Goal: Task Accomplishment & Management: Complete application form

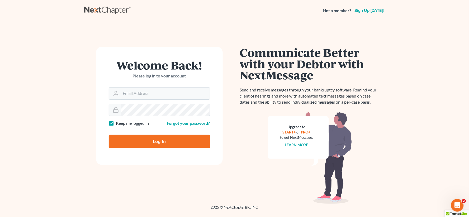
type input "[EMAIL_ADDRESS][DOMAIN_NAME]"
click at [180, 145] on input "Log In" at bounding box center [159, 141] width 101 height 13
type input "Thinking..."
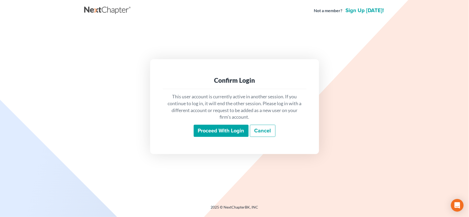
click at [213, 130] on input "Proceed with login" at bounding box center [221, 131] width 55 height 12
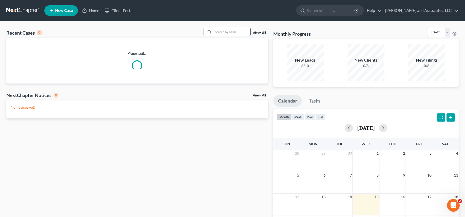
click at [229, 32] on input "search" at bounding box center [231, 32] width 37 height 8
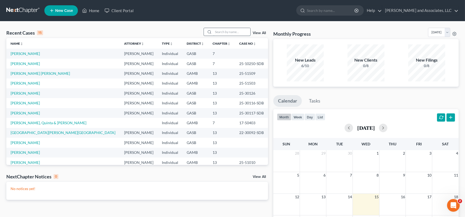
click at [239, 35] on input "search" at bounding box center [231, 32] width 37 height 8
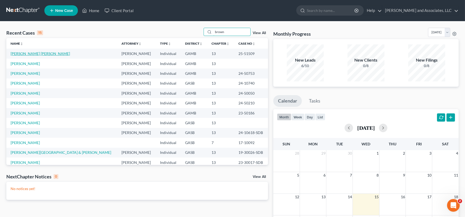
type input "brown"
drag, startPoint x: 42, startPoint y: 55, endPoint x: 55, endPoint y: 76, distance: 24.3
click at [42, 55] on link "Chandler Brown, Jamilia" at bounding box center [40, 53] width 59 height 4
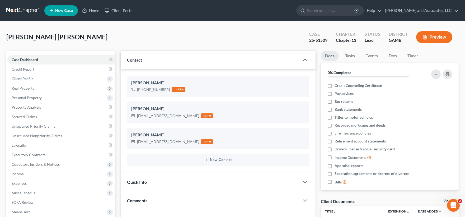
scroll to position [579, 0]
click at [92, 10] on link "Home" at bounding box center [90, 11] width 22 height 10
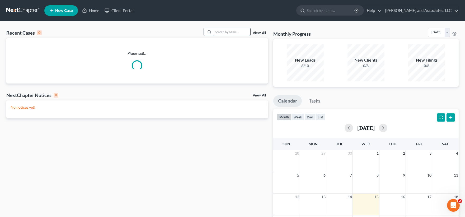
click at [227, 33] on input "search" at bounding box center [231, 32] width 37 height 8
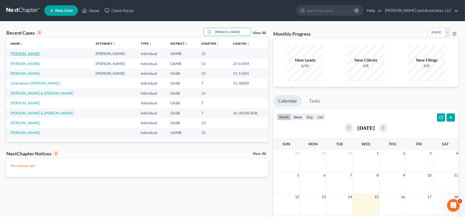
type input "greg"
click at [22, 54] on link "Brown, Gregory" at bounding box center [25, 53] width 29 height 4
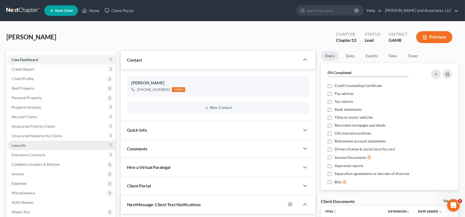
scroll to position [7, 0]
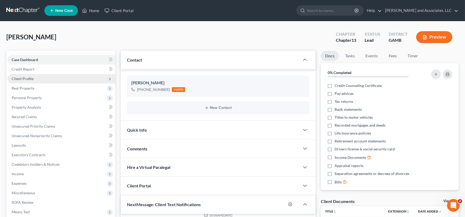
click at [25, 76] on span "Client Profile" at bounding box center [61, 79] width 108 height 10
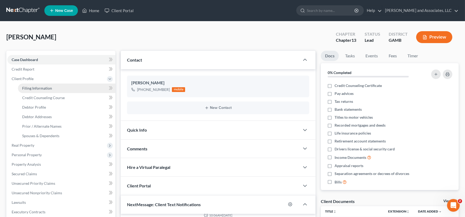
click at [29, 89] on span "Filing Information" at bounding box center [37, 88] width 30 height 4
select select "1"
select select "0"
select select "3"
select select "18"
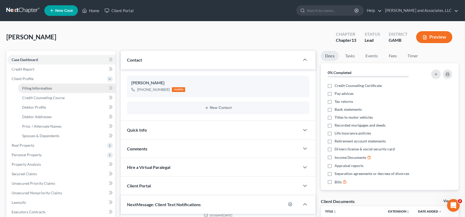
select select "0"
select select "10"
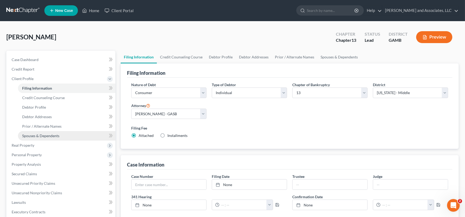
click at [39, 137] on span "Spouses & Dependents" at bounding box center [40, 135] width 37 height 4
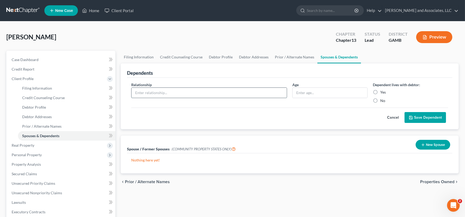
click at [164, 95] on input "text" at bounding box center [209, 93] width 155 height 10
type input "Son"
click at [313, 97] on input "text" at bounding box center [330, 93] width 75 height 10
type input "15"
click at [380, 92] on label "Yes" at bounding box center [383, 92] width 6 height 5
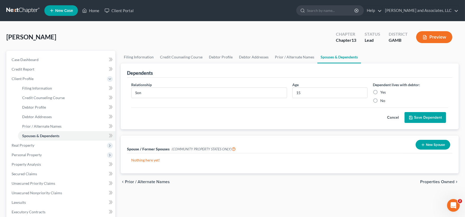
click at [382, 92] on input "Yes" at bounding box center [383, 91] width 3 height 3
radio input "true"
click at [432, 119] on button "Save Dependent" at bounding box center [425, 117] width 41 height 11
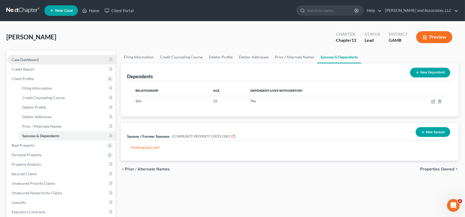
click at [17, 60] on span "Case Dashboard" at bounding box center [25, 59] width 27 height 4
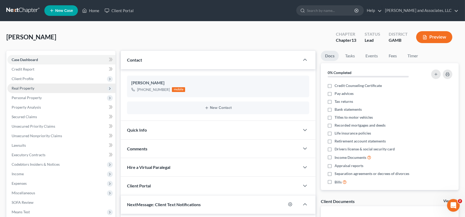
scroll to position [59, 0]
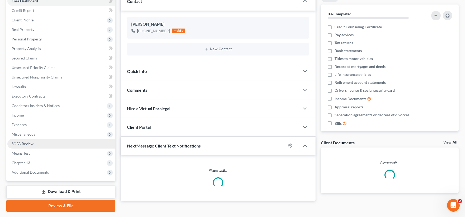
click at [20, 141] on span "SOFA Review" at bounding box center [23, 143] width 22 height 4
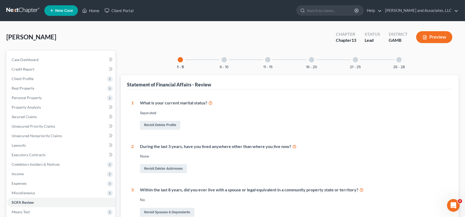
click at [311, 61] on div at bounding box center [311, 59] width 5 height 5
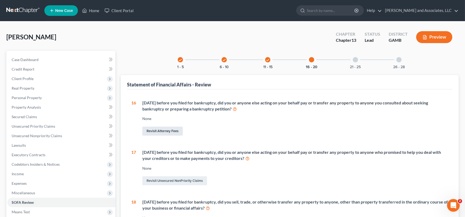
click at [173, 130] on link "Revisit Attorney Fees" at bounding box center [162, 130] width 40 height 9
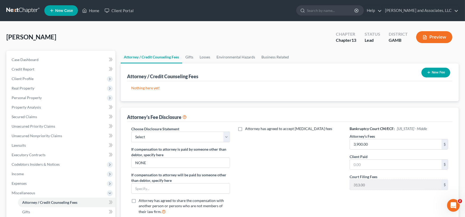
click at [438, 77] on div "New Fee" at bounding box center [435, 72] width 33 height 14
click at [440, 72] on button "New Fee" at bounding box center [435, 73] width 29 height 10
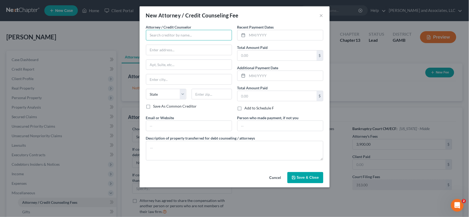
click at [214, 33] on input "text" at bounding box center [189, 35] width 86 height 11
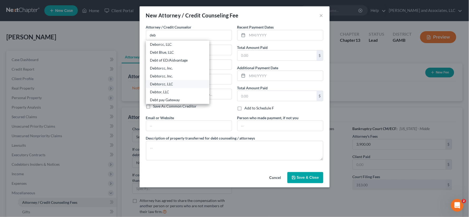
click at [165, 84] on div "Debtorcc, LLC" at bounding box center [177, 83] width 55 height 5
type input "Debtorcc, LLC"
type input "372 Summit Avenue"
type input "Jersey City"
select select "33"
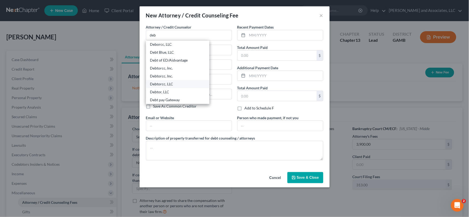
type input "07306"
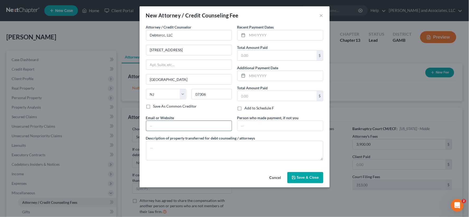
click at [171, 128] on input "text" at bounding box center [189, 126] width 86 height 10
type input "www.debtorcc.org"
click at [260, 32] on input "text" at bounding box center [285, 35] width 76 height 10
type input "09/25/2025"
click at [263, 57] on input "text" at bounding box center [277, 55] width 79 height 10
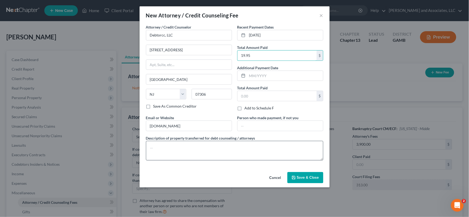
type input "19.95"
click at [157, 155] on textarea at bounding box center [234, 151] width 177 height 20
type textarea "Credit Counseling Certificate"
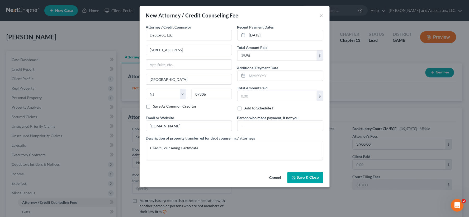
click at [311, 182] on button "Save & Close" at bounding box center [306, 177] width 36 height 11
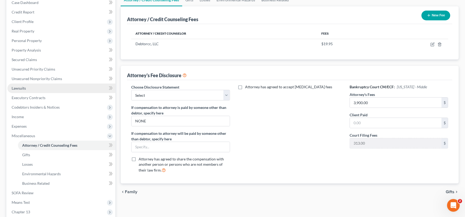
scroll to position [29, 0]
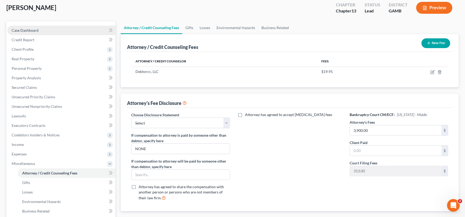
click at [16, 28] on span "Case Dashboard" at bounding box center [25, 30] width 27 height 4
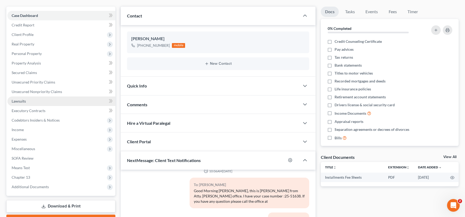
scroll to position [59, 0]
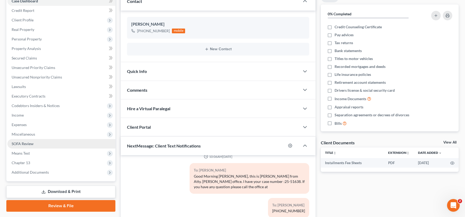
click at [21, 142] on span "SOFA Review" at bounding box center [23, 143] width 22 height 4
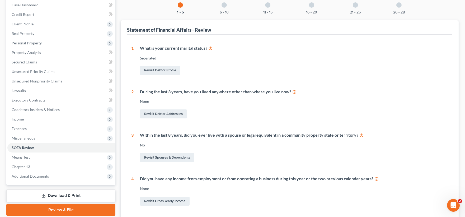
scroll to position [88, 0]
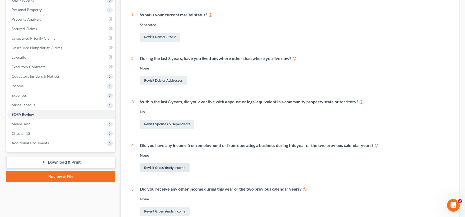
click at [155, 165] on link "Revisit Gross Yearly Income" at bounding box center [165, 167] width 50 height 9
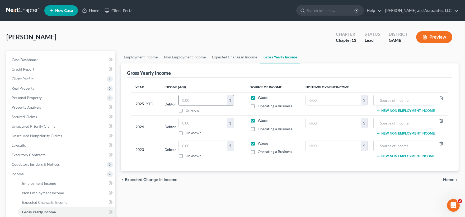
click at [212, 99] on input "text" at bounding box center [203, 100] width 49 height 10
click at [201, 120] on input "text" at bounding box center [203, 123] width 49 height 10
type input "48,533.00"
click at [195, 147] on input "text" at bounding box center [203, 146] width 49 height 10
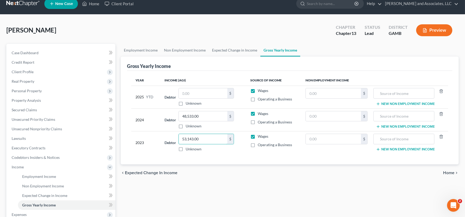
scroll to position [5, 0]
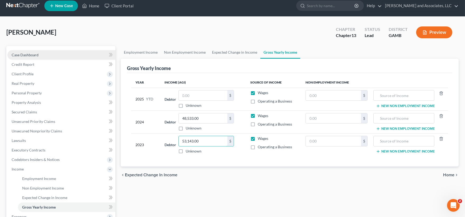
type input "53,143.00"
click at [27, 55] on span "Case Dashboard" at bounding box center [25, 55] width 27 height 4
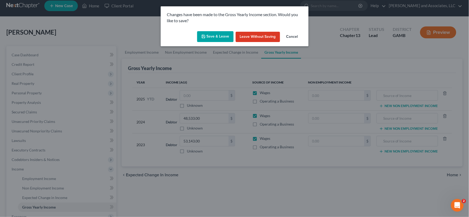
click at [223, 37] on button "Save & Leave" at bounding box center [215, 36] width 36 height 11
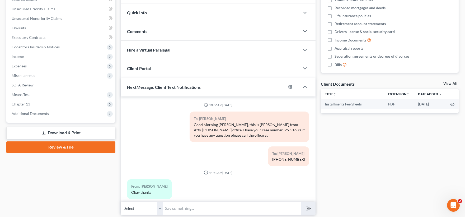
scroll to position [7, 0]
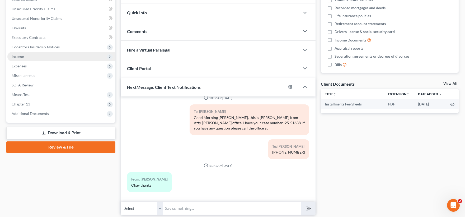
click at [17, 57] on span "Income" at bounding box center [18, 56] width 12 height 4
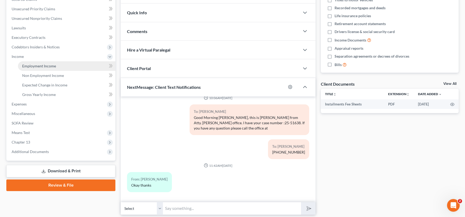
click at [40, 66] on span "Employment Income" at bounding box center [39, 66] width 34 height 4
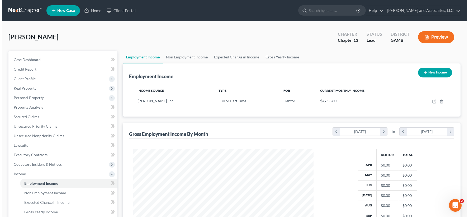
scroll to position [95, 191]
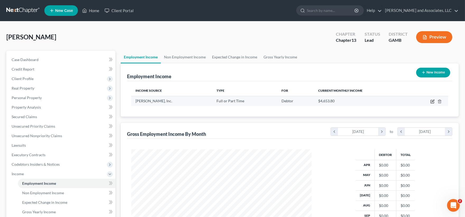
click at [431, 101] on icon "button" at bounding box center [432, 101] width 4 height 4
select select "0"
select select "10"
select select "0"
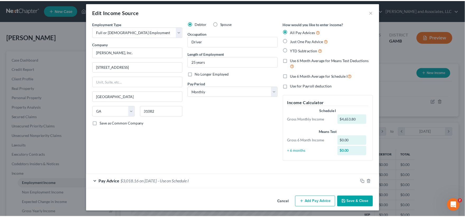
scroll to position [4, 0]
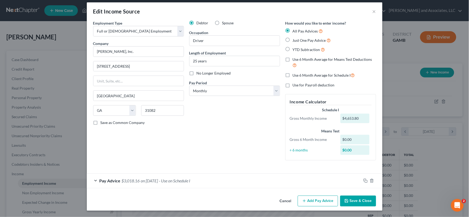
click at [363, 199] on button "Save & Close" at bounding box center [358, 200] width 36 height 11
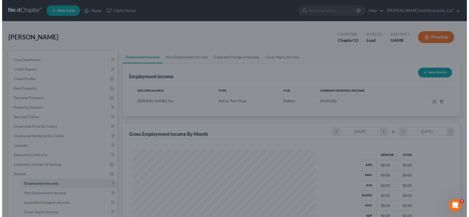
scroll to position [263966, 263870]
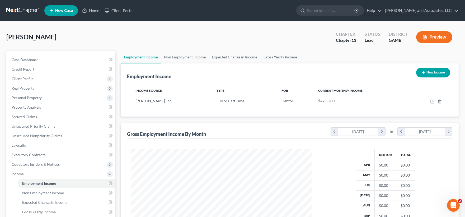
click at [441, 37] on button "Preview" at bounding box center [434, 37] width 36 height 12
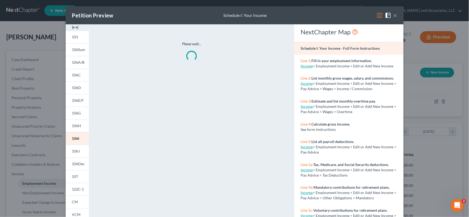
scroll to position [95, 193]
click at [75, 29] on img at bounding box center [75, 27] width 6 height 6
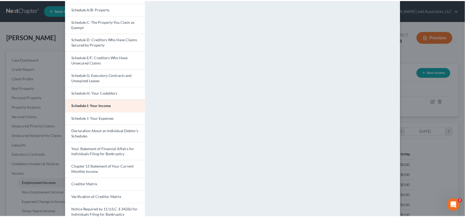
scroll to position [15, 0]
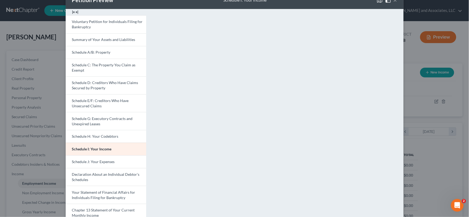
drag, startPoint x: 466, startPoint y: 45, endPoint x: 466, endPoint y: 1, distance: 44.6
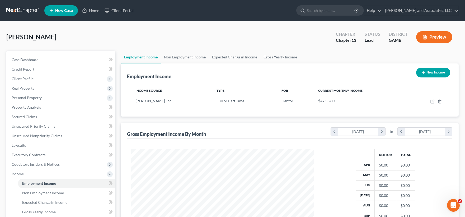
scroll to position [263966, 263870]
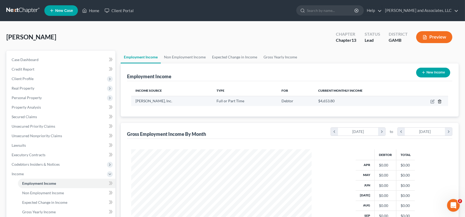
click at [439, 100] on icon "button" at bounding box center [440, 101] width 4 height 4
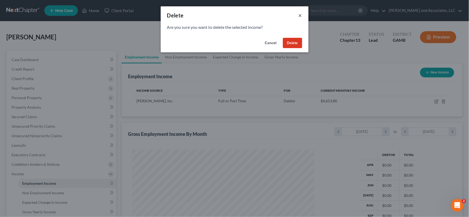
click at [299, 13] on button "×" at bounding box center [301, 15] width 4 height 6
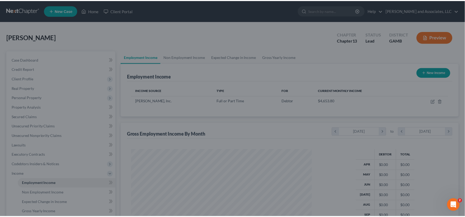
scroll to position [263966, 263870]
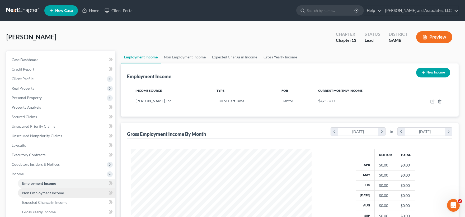
click at [51, 191] on span "Non Employment Income" at bounding box center [43, 192] width 42 height 4
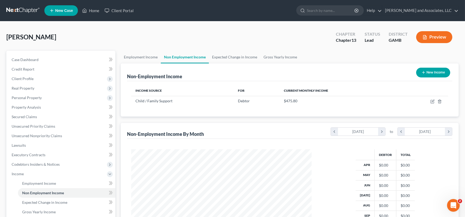
scroll to position [95, 191]
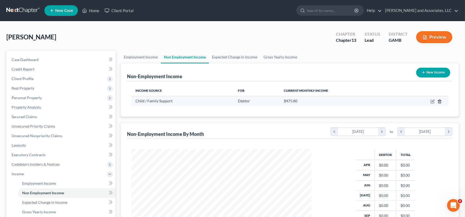
click at [440, 100] on icon "button" at bounding box center [440, 101] width 4 height 4
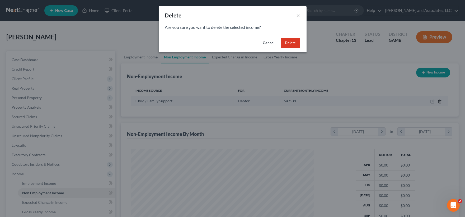
scroll to position [95, 193]
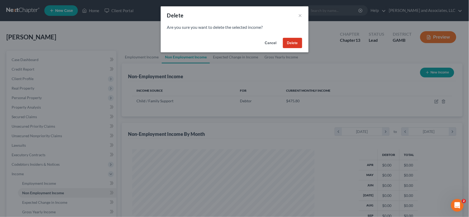
click at [288, 43] on button "Delete" at bounding box center [292, 43] width 19 height 11
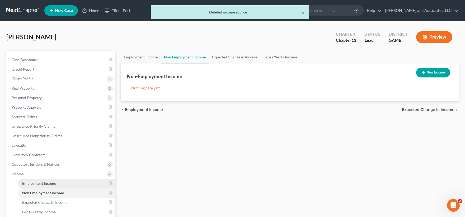
click at [39, 181] on span "Employment Income" at bounding box center [39, 183] width 34 height 4
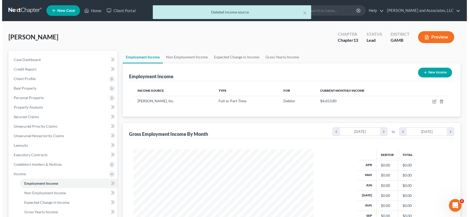
scroll to position [95, 191]
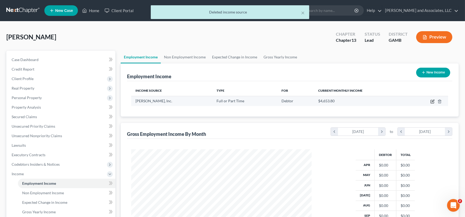
click at [431, 101] on icon "button" at bounding box center [432, 101] width 4 height 4
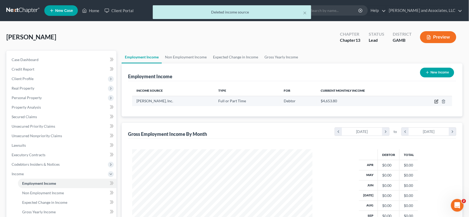
select select "0"
select select "10"
select select "0"
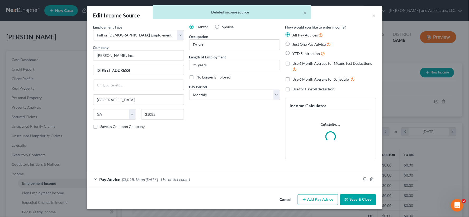
scroll to position [95, 193]
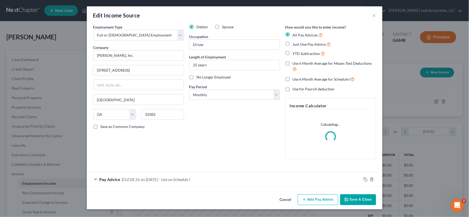
click at [156, 182] on div "Pay Advice $3,018.16 on 10/14/2025 - Use on Schedule I" at bounding box center [224, 179] width 275 height 14
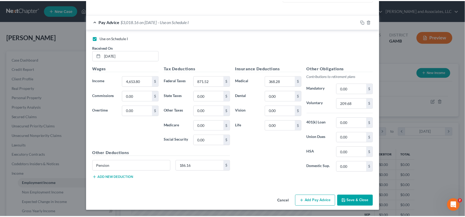
scroll to position [163, 0]
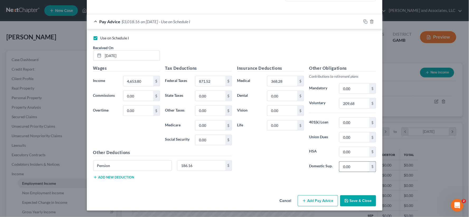
click at [360, 168] on input "0.00" at bounding box center [355, 167] width 30 height 10
type input "475.80"
click at [362, 199] on button "Save & Close" at bounding box center [358, 200] width 36 height 11
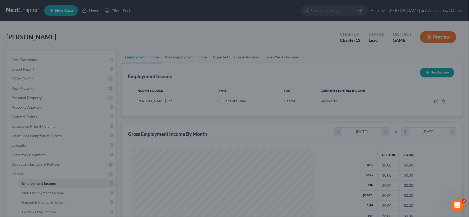
scroll to position [263966, 263870]
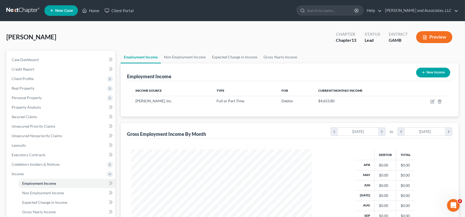
click at [442, 37] on button "Preview" at bounding box center [434, 37] width 36 height 12
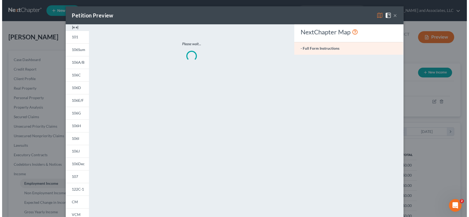
scroll to position [95, 193]
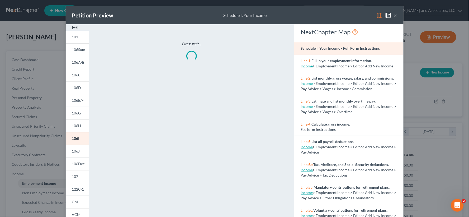
click at [75, 28] on img at bounding box center [75, 27] width 6 height 6
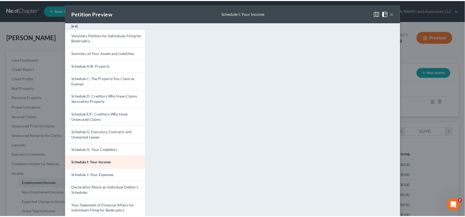
scroll to position [0, 0]
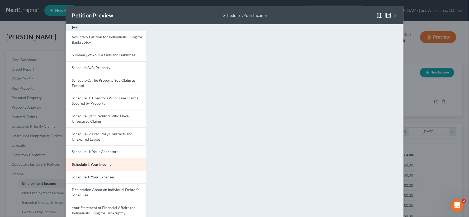
click at [395, 15] on div "Petition Preview Schedule I: Your Income ×" at bounding box center [235, 15] width 338 height 18
click at [394, 15] on button "×" at bounding box center [396, 15] width 4 height 6
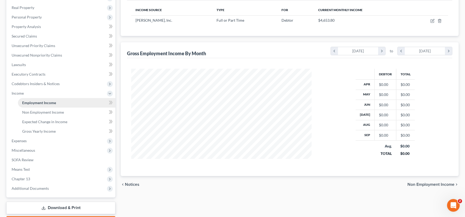
scroll to position [88, 0]
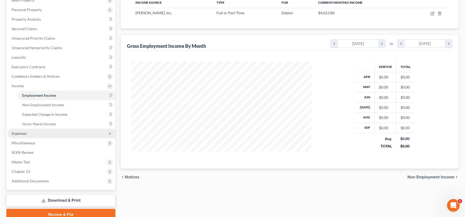
click at [25, 133] on span "Expenses" at bounding box center [19, 133] width 15 height 4
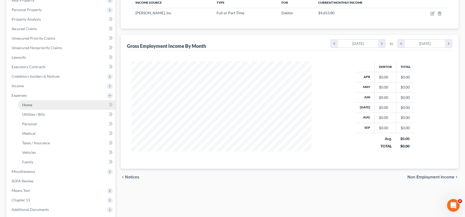
click at [29, 105] on span "Home" at bounding box center [27, 104] width 10 height 4
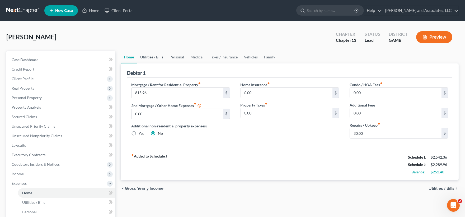
click at [156, 59] on link "Utilities / Bills" at bounding box center [151, 57] width 29 height 13
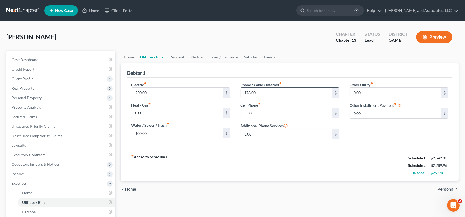
click at [260, 93] on input "178.00" at bounding box center [287, 93] width 92 height 10
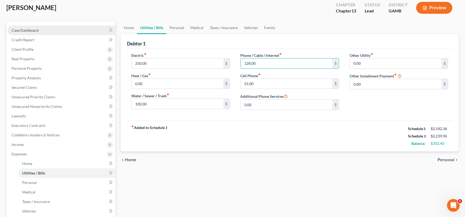
type input "128.00"
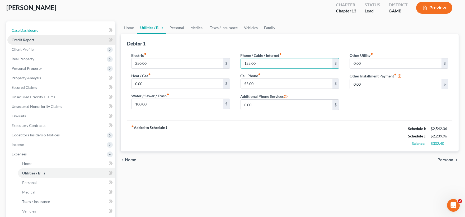
drag, startPoint x: 17, startPoint y: 29, endPoint x: 17, endPoint y: 35, distance: 6.4
click at [18, 29] on span "Case Dashboard" at bounding box center [25, 30] width 27 height 4
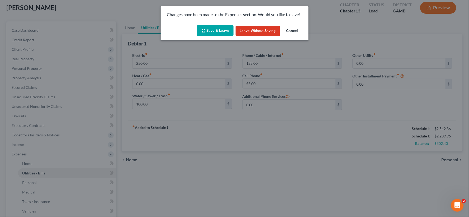
drag, startPoint x: 215, startPoint y: 34, endPoint x: 172, endPoint y: 75, distance: 59.6
click at [215, 34] on button "Save & Leave" at bounding box center [215, 30] width 36 height 11
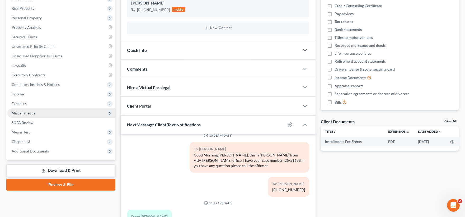
scroll to position [88, 0]
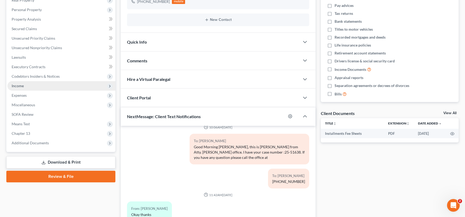
click at [19, 86] on span "Income" at bounding box center [18, 85] width 12 height 4
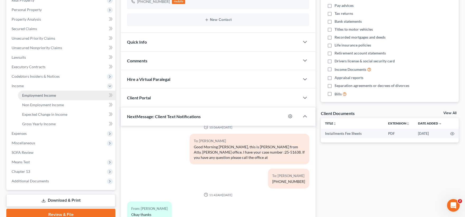
click at [33, 96] on span "Employment Income" at bounding box center [39, 95] width 34 height 4
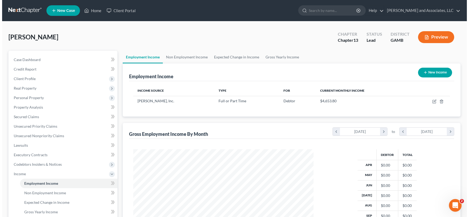
scroll to position [95, 191]
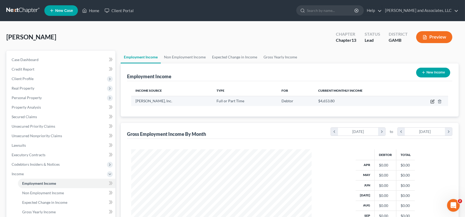
click at [432, 100] on icon "button" at bounding box center [432, 101] width 4 height 4
select select "0"
select select "10"
select select "0"
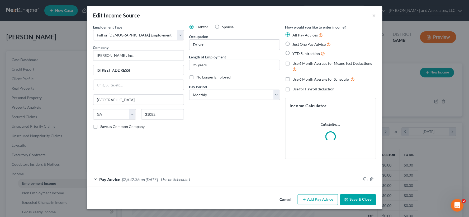
scroll to position [95, 193]
click at [314, 201] on button "Add Pay Advice" at bounding box center [318, 199] width 40 height 11
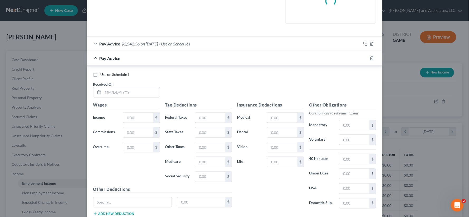
scroll to position [147, 0]
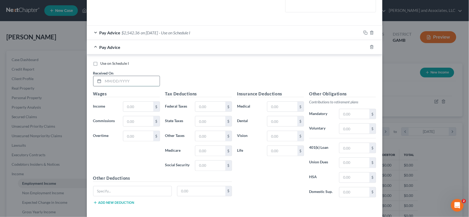
click at [120, 81] on input "text" at bounding box center [131, 81] width 57 height 10
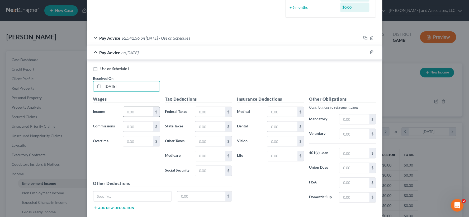
type input "[DATE]"
click at [129, 111] on input "text" at bounding box center [138, 112] width 30 height 10
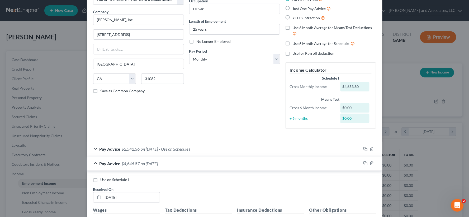
scroll to position [0, 0]
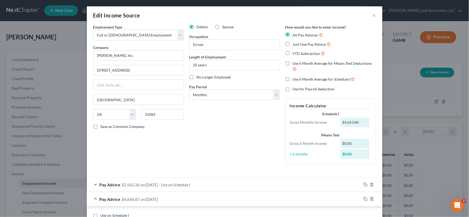
type input "4,646.87"
click at [293, 43] on label "Just One Pay Advice" at bounding box center [312, 44] width 38 height 6
click at [295, 43] on input "Just One Pay Advice" at bounding box center [296, 42] width 3 height 3
radio input "true"
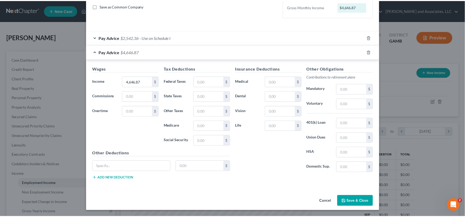
scroll to position [121, 0]
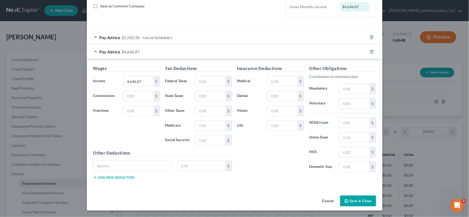
click at [359, 199] on button "Save & Close" at bounding box center [358, 200] width 36 height 11
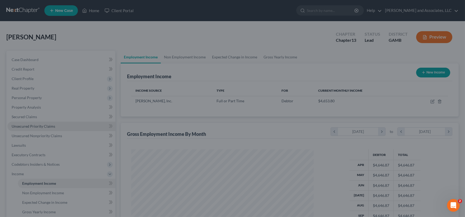
scroll to position [263966, 263870]
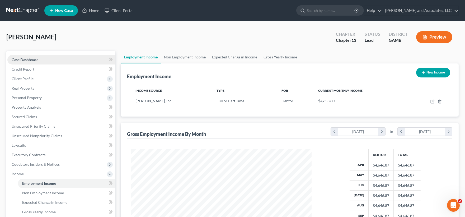
click at [23, 61] on span "Case Dashboard" at bounding box center [25, 59] width 27 height 4
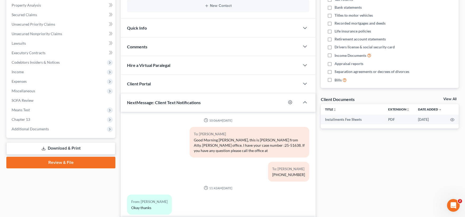
scroll to position [7, 0]
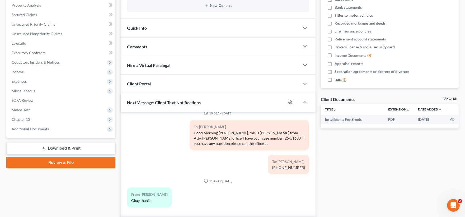
click at [70, 147] on link "Download & Print" at bounding box center [60, 148] width 109 height 12
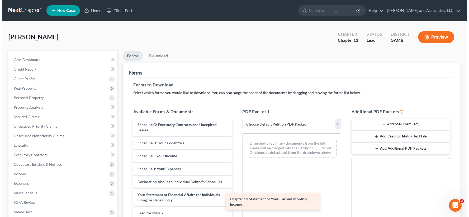
scroll to position [107, 0]
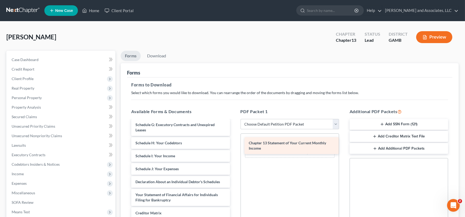
drag, startPoint x: 187, startPoint y: 198, endPoint x: 300, endPoint y: 146, distance: 124.4
click at [234, 146] on div "Chapter 13 Statement of Your Current Monthly Income Installments Fee Sheets Vol…" at bounding box center [180, 140] width 107 height 245
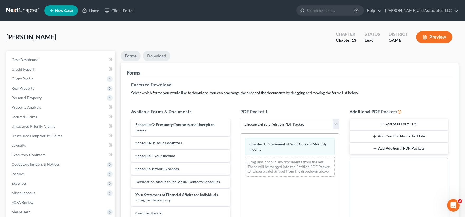
click at [159, 55] on link "Download" at bounding box center [156, 56] width 27 height 10
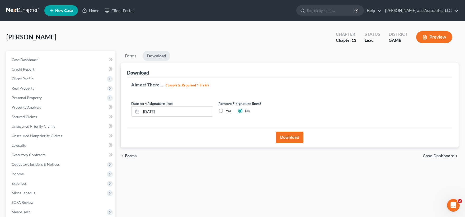
click at [296, 139] on button "Download" at bounding box center [289, 138] width 27 height 12
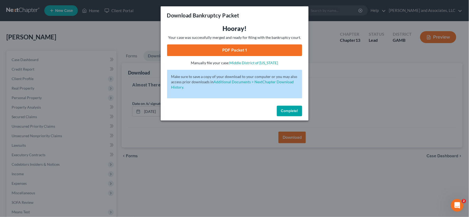
click at [256, 50] on link "PDF Packet 1" at bounding box center [234, 50] width 135 height 12
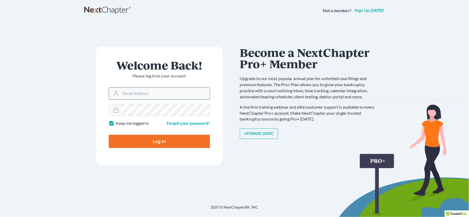
click at [164, 91] on input "Email Address" at bounding box center [165, 94] width 89 height 12
type input "LOUVENIAGIBSON@ATT.NET"
click at [177, 141] on input "Log In" at bounding box center [159, 141] width 101 height 13
type input "Thinking..."
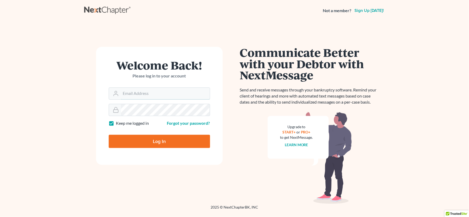
type input "[EMAIL_ADDRESS][DOMAIN_NAME]"
click at [134, 142] on input "Log In" at bounding box center [159, 141] width 101 height 13
type input "Thinking..."
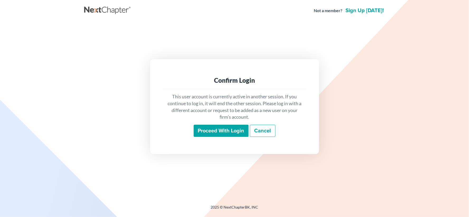
click at [207, 130] on input "Proceed with login" at bounding box center [221, 131] width 55 height 12
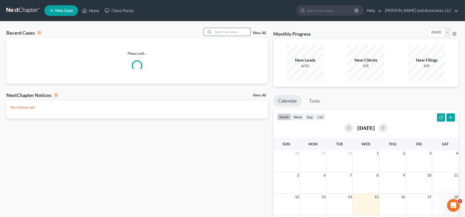
click at [226, 30] on input "search" at bounding box center [231, 32] width 37 height 8
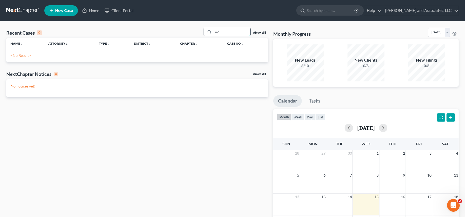
type input "w"
type input "j"
click at [234, 35] on input "[PERSON_NAME]" at bounding box center [231, 32] width 37 height 8
click at [233, 34] on input "[PERSON_NAME]" at bounding box center [231, 32] width 37 height 8
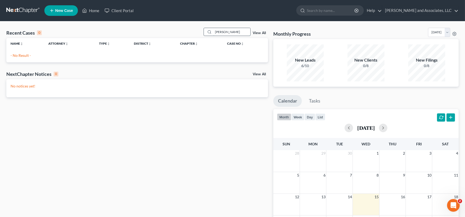
click at [233, 34] on input "[PERSON_NAME]" at bounding box center [231, 32] width 37 height 8
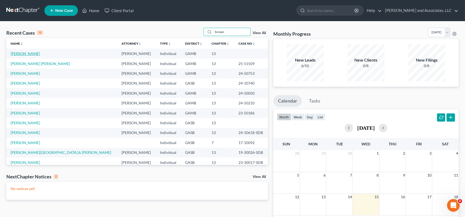
type input "brown"
click at [22, 55] on link "[PERSON_NAME]" at bounding box center [25, 53] width 29 height 4
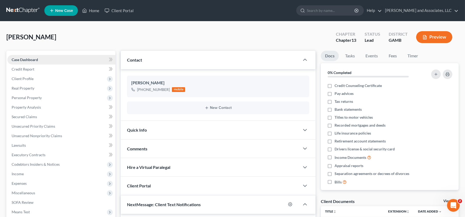
click at [18, 57] on span "Case Dashboard" at bounding box center [25, 59] width 26 height 4
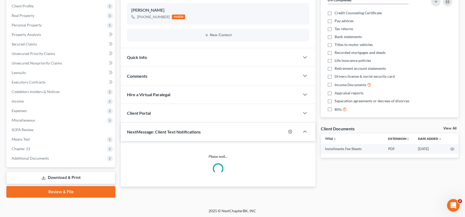
click at [67, 176] on link "Download & Print" at bounding box center [60, 177] width 109 height 12
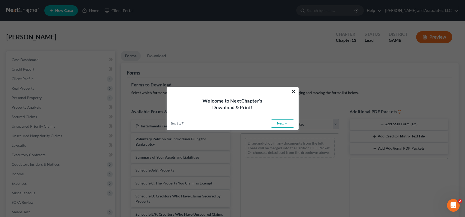
click at [294, 90] on button "×" at bounding box center [293, 91] width 5 height 8
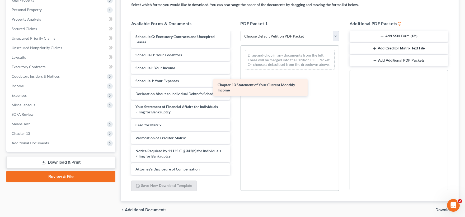
scroll to position [107, 0]
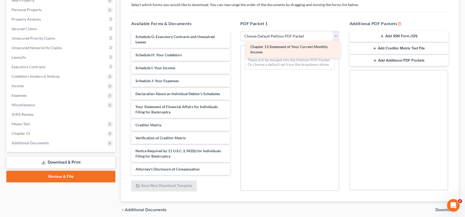
drag, startPoint x: 189, startPoint y: 109, endPoint x: 304, endPoint y: 50, distance: 129.4
click at [234, 50] on div "Chapter 13 Statement of Your Current Monthly Income Installments Fee Sheets Vol…" at bounding box center [180, 52] width 107 height 245
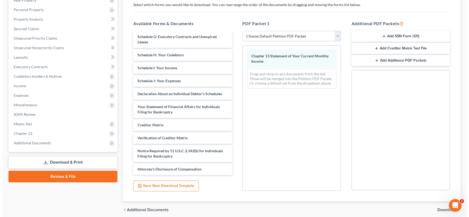
scroll to position [0, 0]
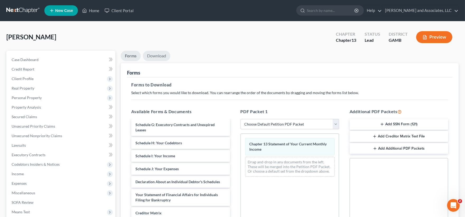
click at [162, 56] on link "Download" at bounding box center [156, 56] width 27 height 10
click at [159, 55] on link "Download" at bounding box center [156, 56] width 27 height 10
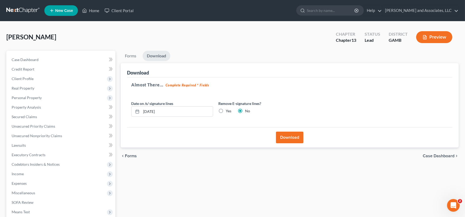
click at [155, 54] on link "Download" at bounding box center [157, 56] width 28 height 10
click at [286, 138] on button "Download" at bounding box center [289, 138] width 27 height 12
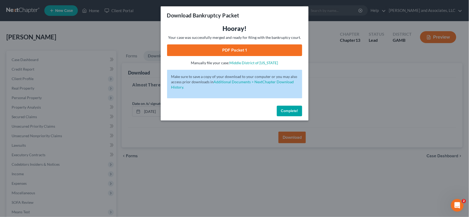
click at [258, 48] on link "PDF Packet 1" at bounding box center [234, 50] width 135 height 12
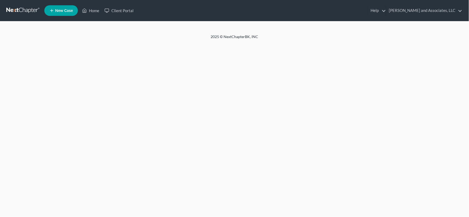
select select "1"
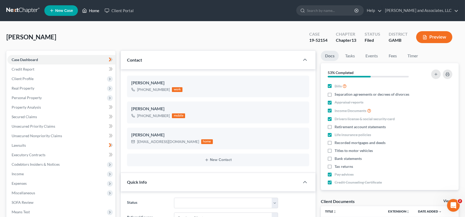
scroll to position [48, 0]
click at [93, 10] on link "Home" at bounding box center [90, 11] width 22 height 10
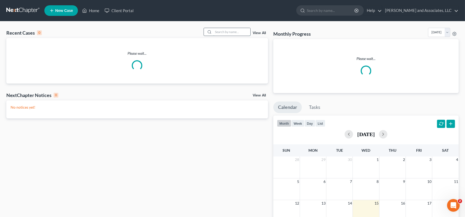
click at [226, 31] on input "search" at bounding box center [231, 32] width 37 height 8
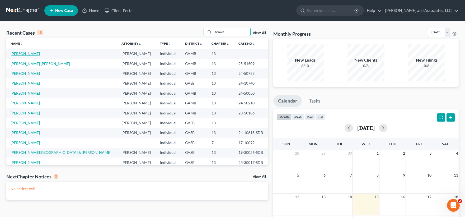
type input "brown"
click at [25, 55] on link "[PERSON_NAME]" at bounding box center [25, 53] width 29 height 4
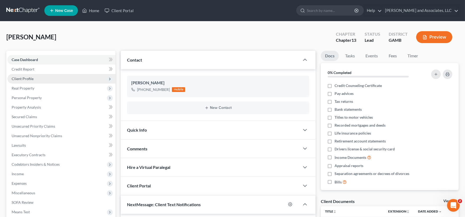
scroll to position [7, 0]
click at [25, 78] on span "Client Profile" at bounding box center [23, 78] width 22 height 4
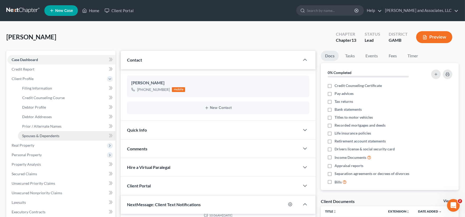
click at [32, 135] on span "Spouses & Dependents" at bounding box center [40, 135] width 37 height 4
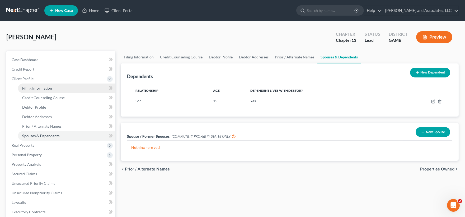
click at [35, 88] on span "Filing Information" at bounding box center [37, 88] width 30 height 4
select select "1"
select select "0"
select select "3"
select select "10"
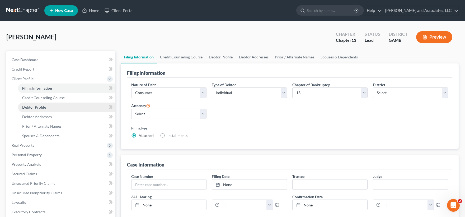
click at [42, 105] on span "Debtor Profile" at bounding box center [34, 107] width 24 height 4
select select "2"
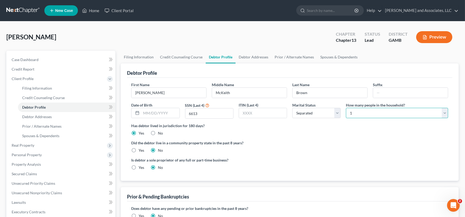
drag, startPoint x: 395, startPoint y: 115, endPoint x: 387, endPoint y: 117, distance: 7.6
click at [395, 115] on select "Select 1 2 3 4 5 6 7 8 9 10 11 12 13 14 15 16 17 18 19 20" at bounding box center [397, 113] width 102 height 11
select select "1"
click at [346, 108] on select "Select 1 2 3 4 5 6 7 8 9 10 11 12 13 14 15 16 17 18 19 20" at bounding box center [397, 113] width 102 height 11
click at [337, 168] on div "Is debtor a sole proprietor of any full or part-time business? Yes No" at bounding box center [290, 165] width 322 height 17
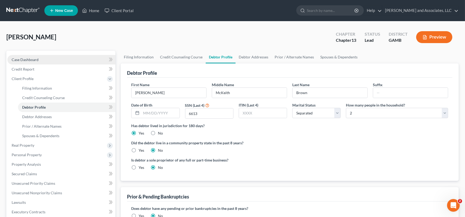
click at [23, 59] on span "Case Dashboard" at bounding box center [25, 59] width 27 height 4
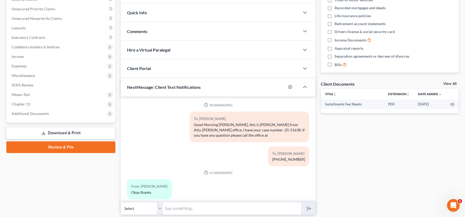
scroll to position [7, 0]
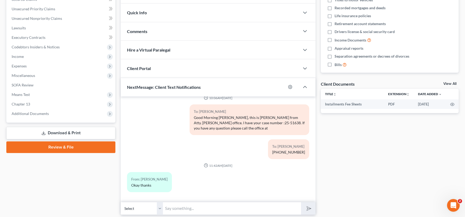
click at [70, 134] on link "Download & Print" at bounding box center [60, 133] width 109 height 12
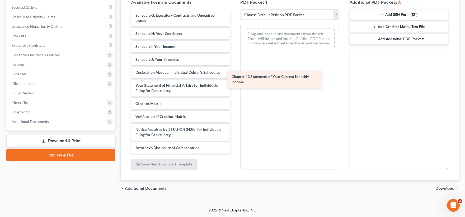
scroll to position [107, 0]
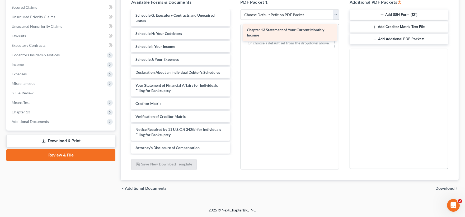
drag, startPoint x: 161, startPoint y: 85, endPoint x: 273, endPoint y: 30, distance: 124.4
click at [234, 30] on div "Chapter 13 Statement of Your Current Monthly Income Installments Fee Sheets Vol…" at bounding box center [180, 30] width 107 height 245
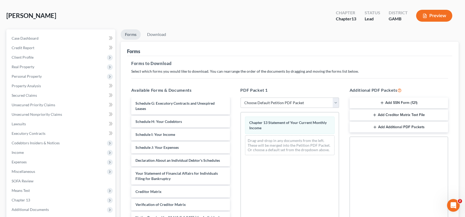
scroll to position [0, 0]
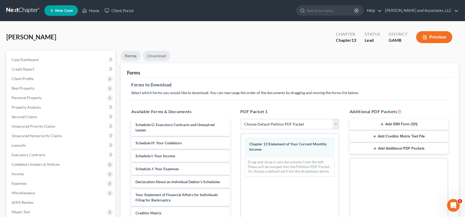
click at [157, 55] on link "Download" at bounding box center [156, 56] width 27 height 10
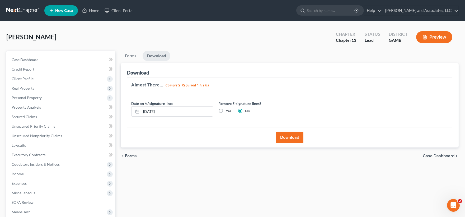
click at [287, 136] on button "Download" at bounding box center [289, 138] width 27 height 12
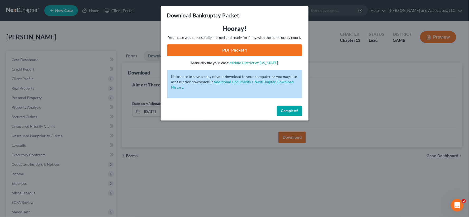
click at [248, 49] on link "PDF Packet 1" at bounding box center [234, 50] width 135 height 12
click at [283, 110] on span "Complete!" at bounding box center [289, 111] width 17 height 4
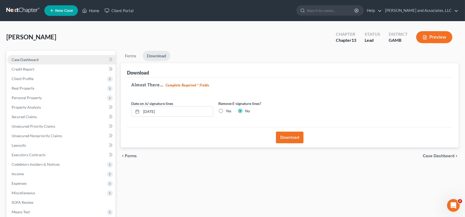
drag, startPoint x: 28, startPoint y: 61, endPoint x: 45, endPoint y: 107, distance: 49.0
click at [28, 61] on span "Case Dashboard" at bounding box center [25, 59] width 27 height 4
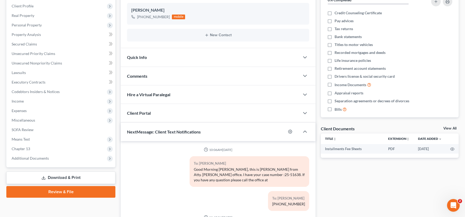
scroll to position [7, 0]
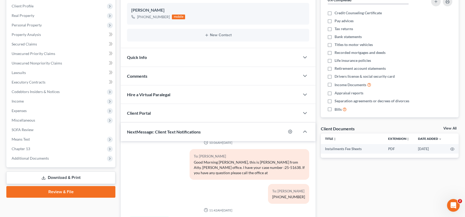
click at [72, 176] on link "Download & Print" at bounding box center [60, 177] width 109 height 12
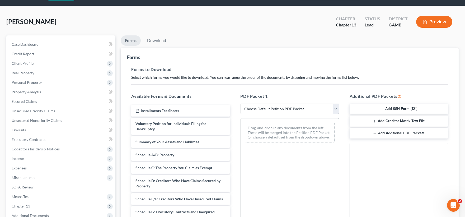
scroll to position [29, 0]
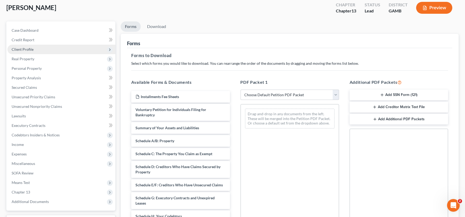
click at [22, 48] on span "Client Profile" at bounding box center [23, 49] width 22 height 4
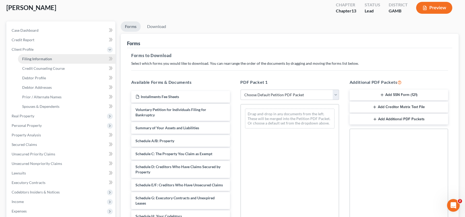
click at [31, 59] on span "Filing Information" at bounding box center [37, 59] width 30 height 4
select select "1"
select select "0"
select select "3"
select select "18"
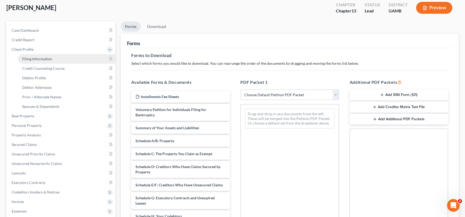
select select "0"
select select "10"
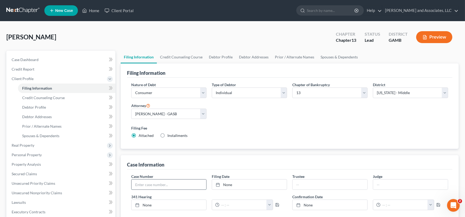
click at [143, 186] on input "text" at bounding box center [169, 184] width 75 height 10
type input "25-51638"
click at [25, 58] on span "Case Dashboard" at bounding box center [25, 59] width 27 height 4
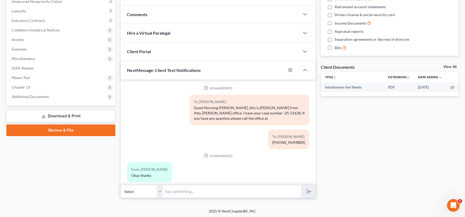
scroll to position [135, 0]
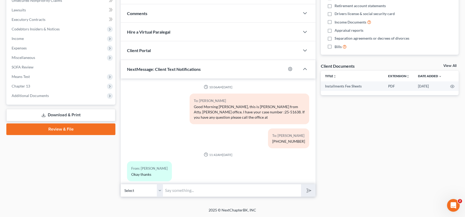
click at [68, 115] on link "Download & Print" at bounding box center [60, 115] width 109 height 12
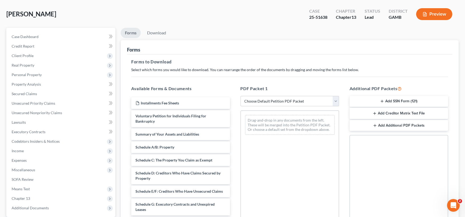
scroll to position [59, 0]
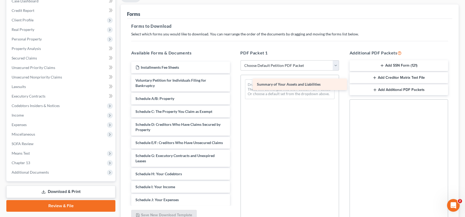
drag, startPoint x: 170, startPoint y: 99, endPoint x: 292, endPoint y: 85, distance: 122.3
click at [234, 85] on div "Summary of Your Assets and Liabilities Installments Fee Sheets Voluntary Petiti…" at bounding box center [180, 187] width 107 height 250
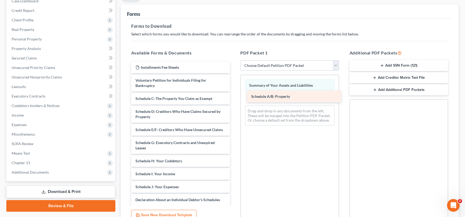
drag, startPoint x: 170, startPoint y: 98, endPoint x: 285, endPoint y: 96, distance: 115.7
click at [234, 96] on div "Schedule A/B: Property Installments Fee Sheets Voluntary Petition for Individua…" at bounding box center [180, 180] width 107 height 237
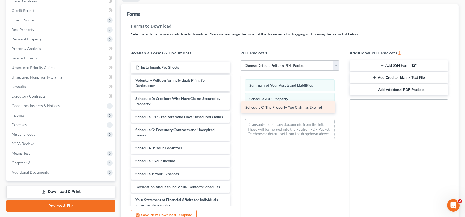
drag, startPoint x: 197, startPoint y: 97, endPoint x: 307, endPoint y: 106, distance: 110.2
click at [234, 106] on div "Schedule C: The Property You Claim as Exempt Installments Fee Sheets Voluntary …" at bounding box center [180, 174] width 107 height 224
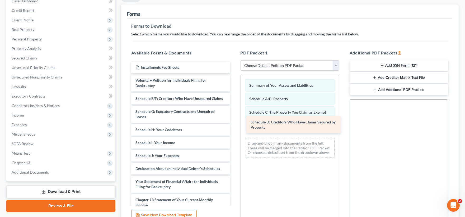
drag, startPoint x: 176, startPoint y: 102, endPoint x: 291, endPoint y: 126, distance: 117.6
click at [234, 126] on div "Schedule D: Creditors Who Have Claims Secured by Property Installments Fee Shee…" at bounding box center [180, 165] width 107 height 206
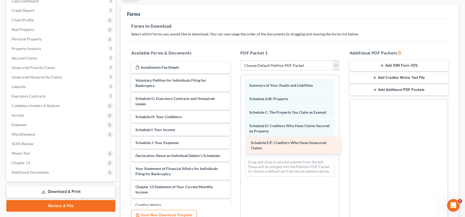
drag, startPoint x: 196, startPoint y: 102, endPoint x: 312, endPoint y: 145, distance: 123.2
click at [234, 146] on div "Schedule E/F: Creditors Who Have Unsecured Claims Installments Fee Sheets Volun…" at bounding box center [180, 158] width 107 height 193
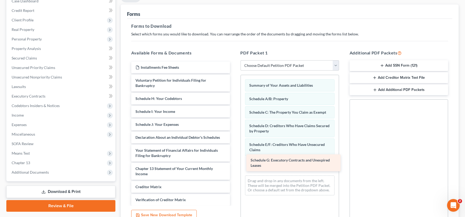
drag, startPoint x: 189, startPoint y: 97, endPoint x: 304, endPoint y: 158, distance: 130.7
click at [234, 158] on div "Schedule G: Executory Contracts and Unexpired Leases Installments Fee Sheets Vo…" at bounding box center [180, 149] width 107 height 175
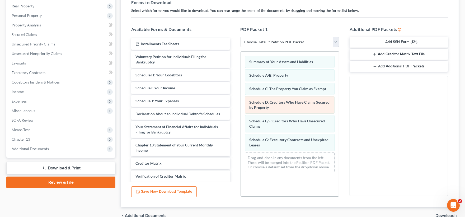
scroll to position [109, 0]
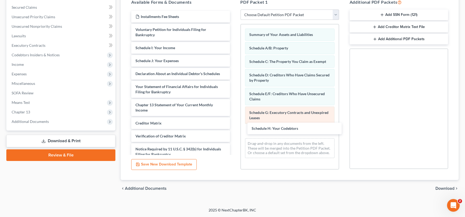
drag, startPoint x: 188, startPoint y: 49, endPoint x: 304, endPoint y: 123, distance: 138.3
click at [234, 130] on div "Schedule H: Your Codebtors Installments Fee Sheets Voluntary Petition for Indiv…" at bounding box center [180, 92] width 107 height 162
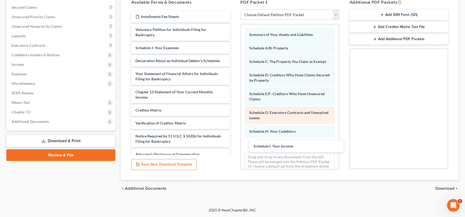
drag, startPoint x: 175, startPoint y: 46, endPoint x: 294, endPoint y: 128, distance: 144.6
click at [234, 144] on div "Schedule I: Your Income Installments Fee Sheets Voluntary Petition for Individu…" at bounding box center [180, 85] width 107 height 149
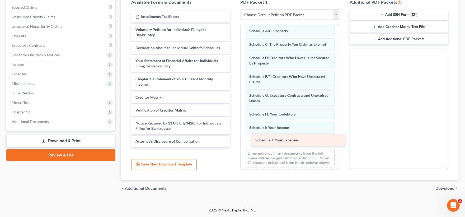
drag, startPoint x: 175, startPoint y: 47, endPoint x: 295, endPoint y: 139, distance: 151.4
click at [234, 139] on div "Schedule J: Your Expenses Installments Fee Sheets Voluntary Petition for Indivi…" at bounding box center [180, 79] width 107 height 136
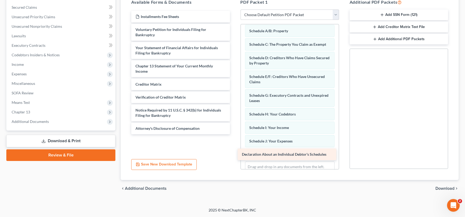
drag, startPoint x: 180, startPoint y: 48, endPoint x: 287, endPoint y: 149, distance: 147.6
click at [234, 134] on div "Declaration About an Individual Debtor's Schedules Installments Fee Sheets Volu…" at bounding box center [180, 72] width 107 height 123
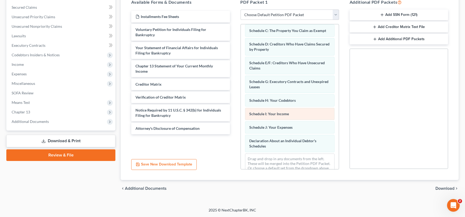
scroll to position [49, 0]
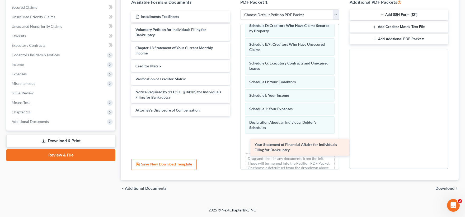
drag, startPoint x: 173, startPoint y: 47, endPoint x: 293, endPoint y: 144, distance: 153.5
click at [234, 116] on div "Your Statement of Financial Affairs for Individuals Filing for Bankruptcy Insta…" at bounding box center [180, 63] width 107 height 105
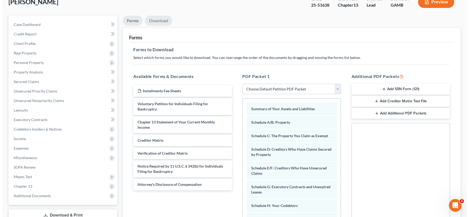
scroll to position [21, 0]
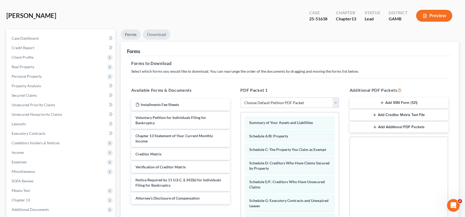
click at [154, 33] on link "Download" at bounding box center [156, 34] width 27 height 10
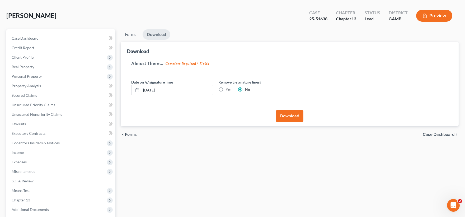
click at [291, 116] on button "Download" at bounding box center [289, 116] width 27 height 12
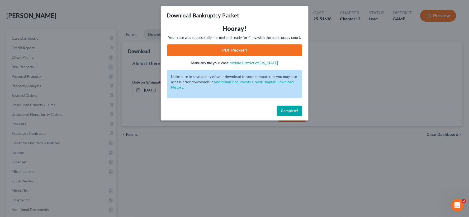
click at [255, 49] on link "PDF Packet 1" at bounding box center [234, 50] width 135 height 12
